Goal: Information Seeking & Learning: Understand process/instructions

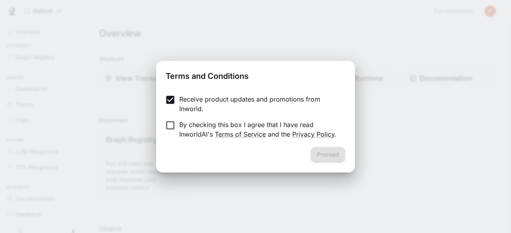
click at [169, 118] on form "Receive product updates and promotions from Inworld. By checking this box I agr…" at bounding box center [255, 117] width 179 height 45
click at [346, 156] on div "Proceed" at bounding box center [255, 160] width 199 height 26
click at [334, 156] on button "Proceed" at bounding box center [327, 155] width 35 height 16
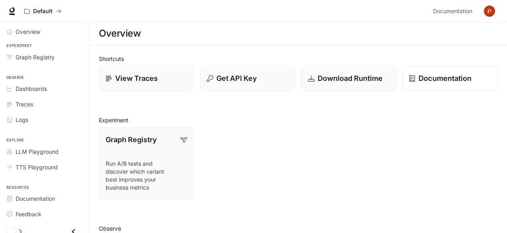
click at [447, 85] on link "Documentation" at bounding box center [450, 78] width 96 height 25
